Goal: Navigation & Orientation: Find specific page/section

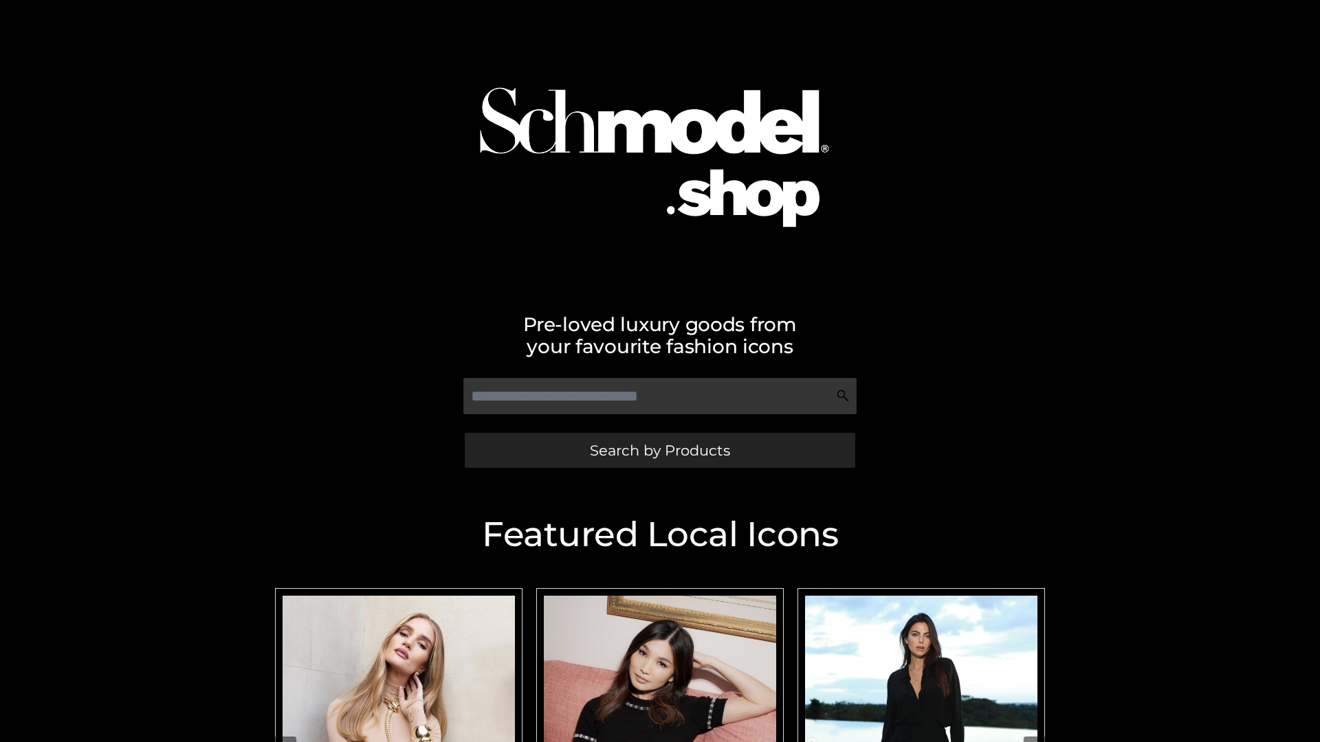
click at [659, 450] on span "Search by Products" at bounding box center [660, 450] width 140 height 14
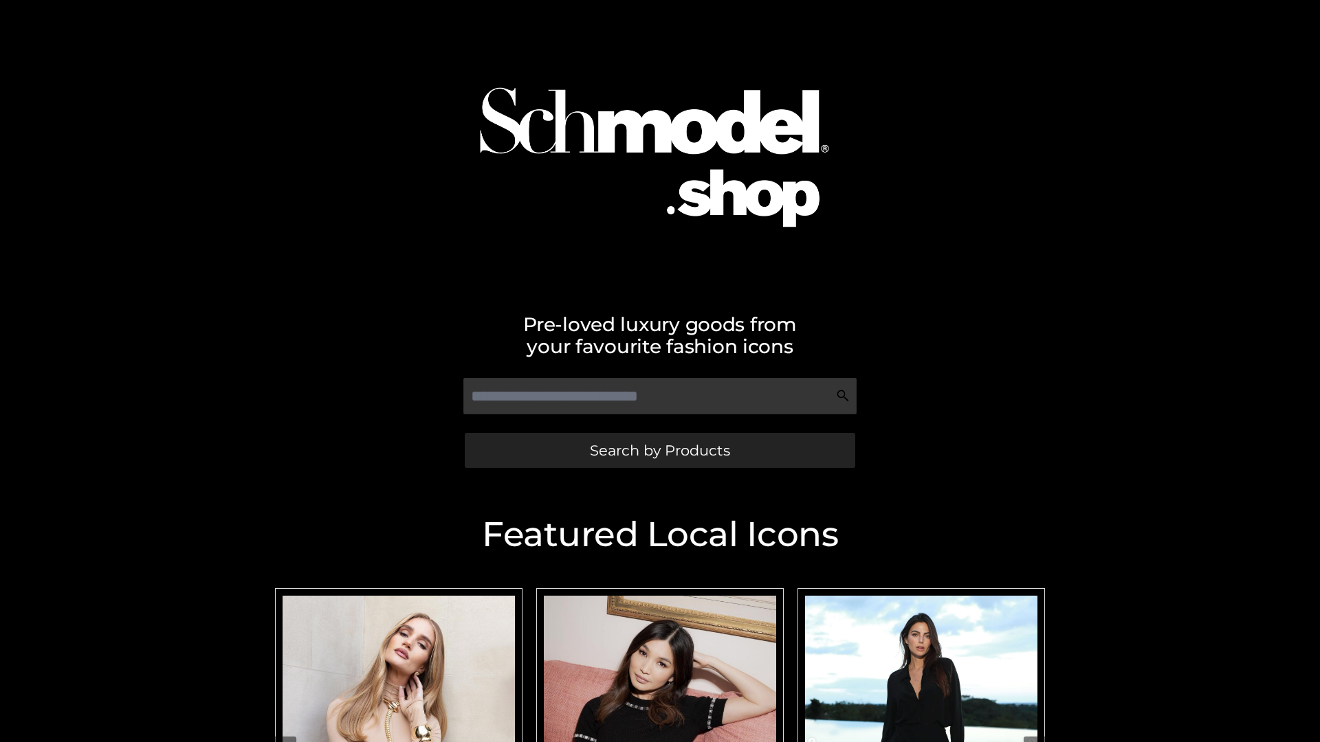
click at [659, 450] on span "Search by Products" at bounding box center [660, 450] width 140 height 14
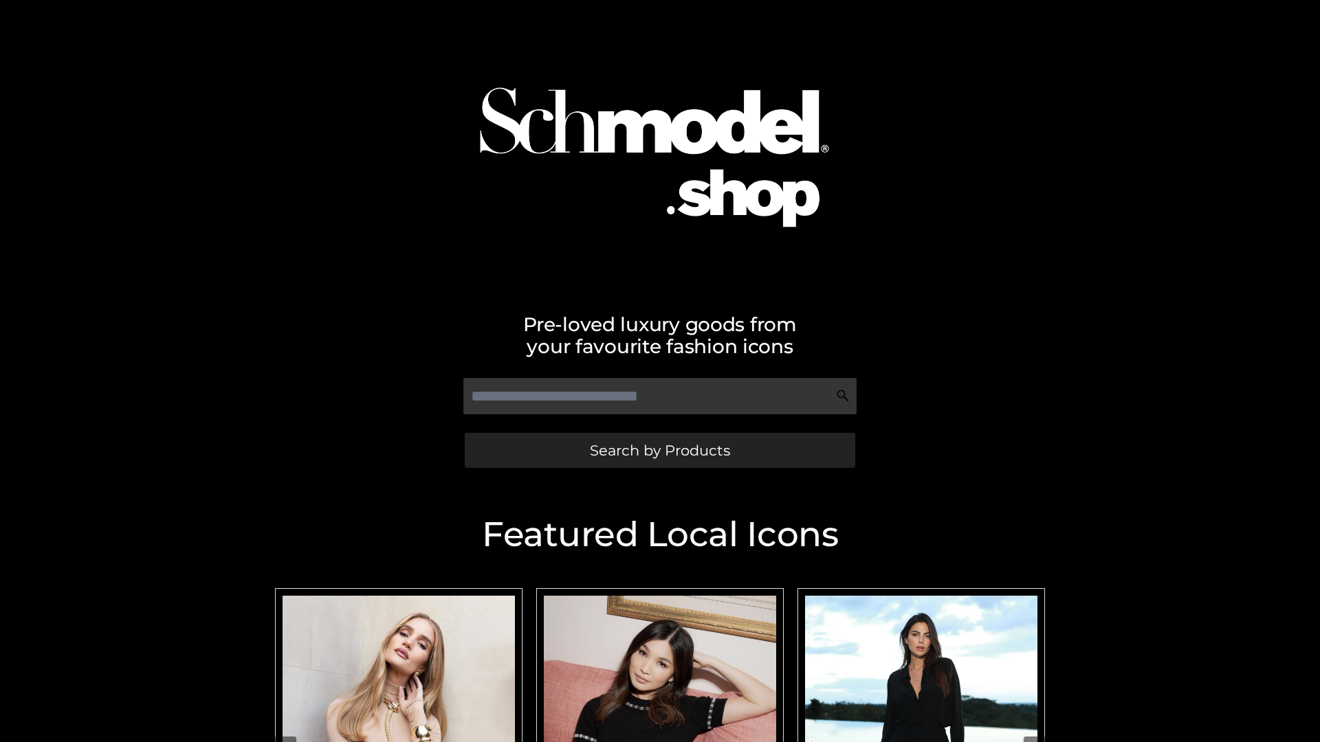
click at [659, 450] on span "Search by Products" at bounding box center [660, 450] width 140 height 14
